Goal: Navigation & Orientation: Go to known website

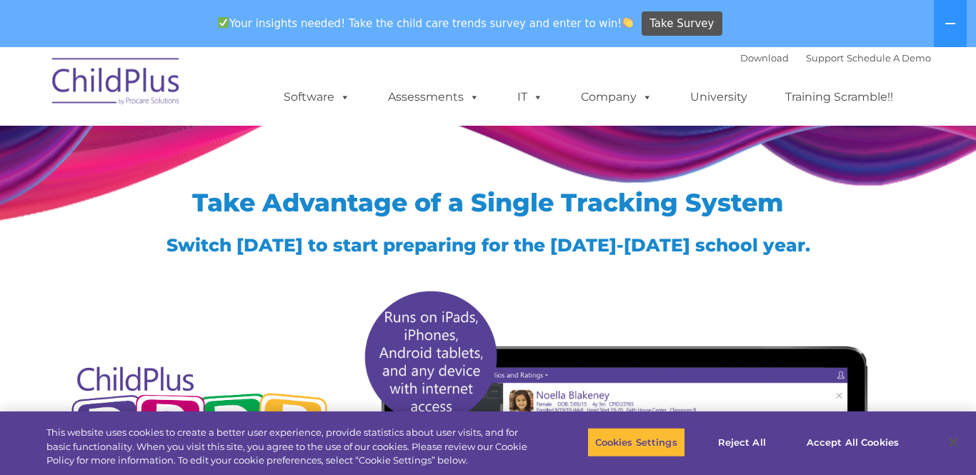
click at [160, 85] on img at bounding box center [116, 83] width 143 height 71
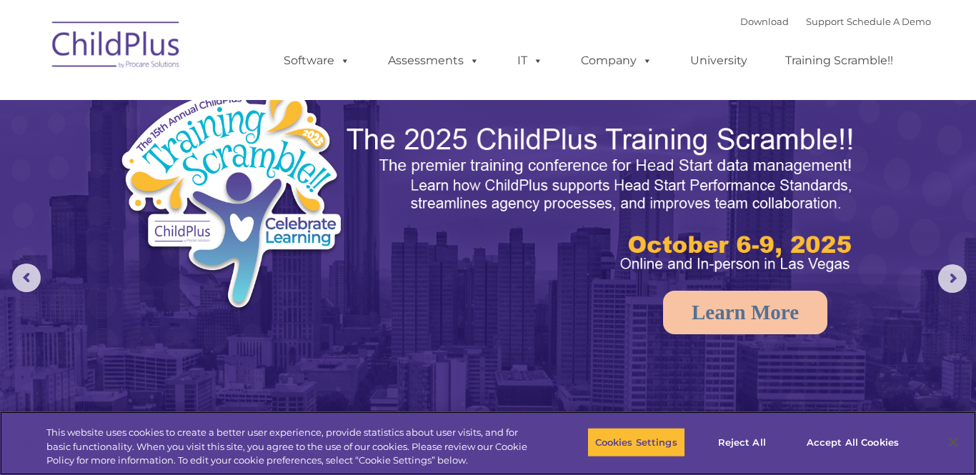
select select "MEDIUM"
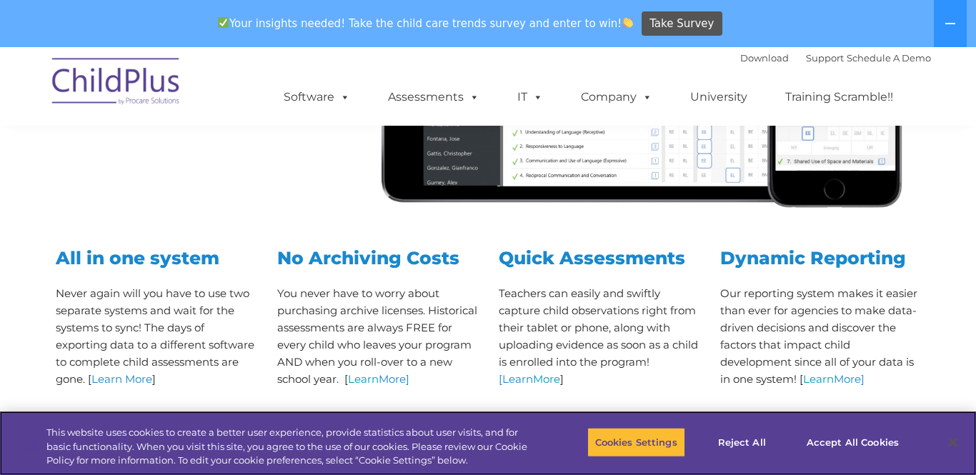
scroll to position [493, 0]
